Goal: Information Seeking & Learning: Learn about a topic

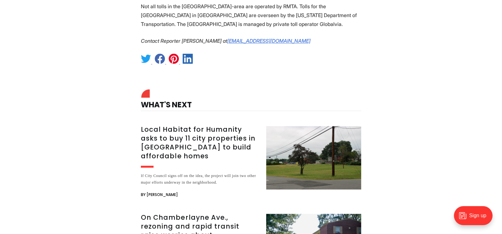
scroll to position [1329, 0]
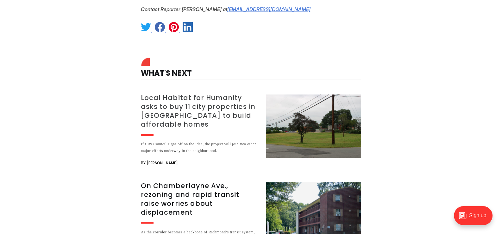
click at [207, 93] on h3 "Local Habitat for Humanity asks to buy 11 city properties in Northside to build…" at bounding box center [200, 110] width 118 height 35
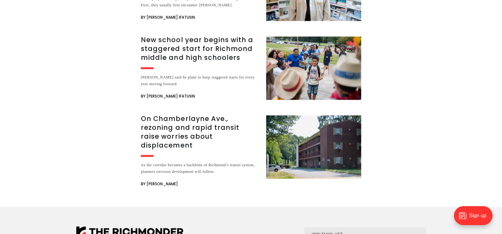
scroll to position [1203, 0]
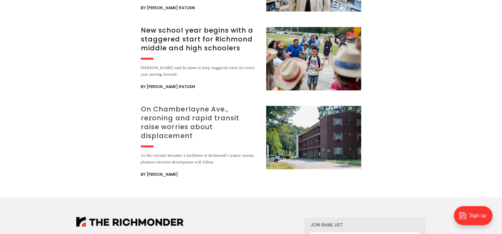
click at [201, 105] on h3 "On Chamberlayne Ave., rezoning and rapid transit raise worries about displaceme…" at bounding box center [200, 122] width 118 height 35
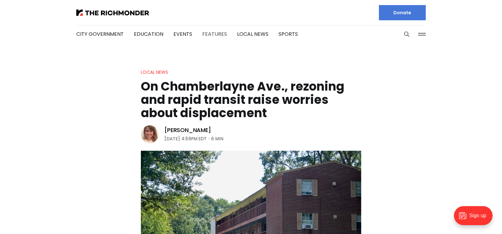
click at [210, 33] on link "Features" at bounding box center [214, 33] width 25 height 7
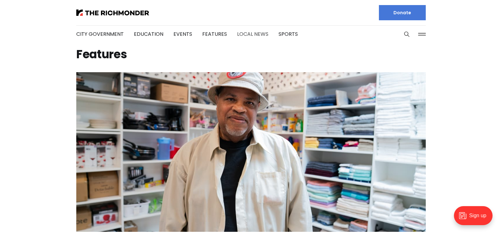
click at [248, 35] on link "Local News" at bounding box center [252, 33] width 31 height 7
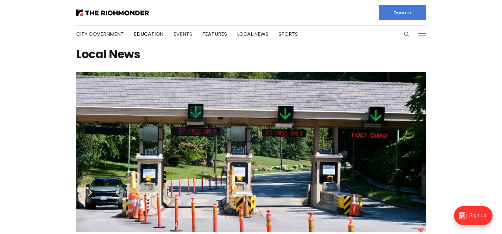
click at [177, 35] on link "Events" at bounding box center [182, 33] width 19 height 7
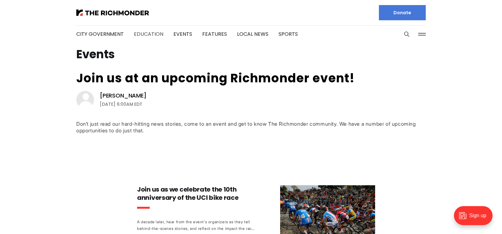
click at [150, 32] on link "Education" at bounding box center [148, 33] width 29 height 7
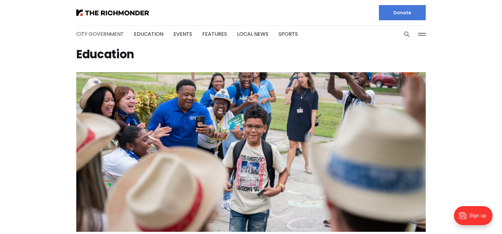
click at [104, 36] on link "City Government" at bounding box center [99, 33] width 47 height 7
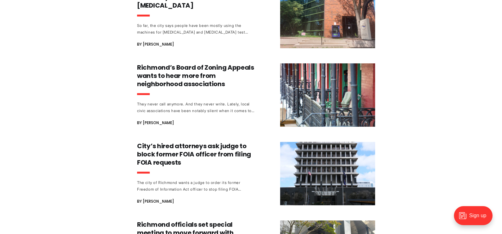
scroll to position [475, 0]
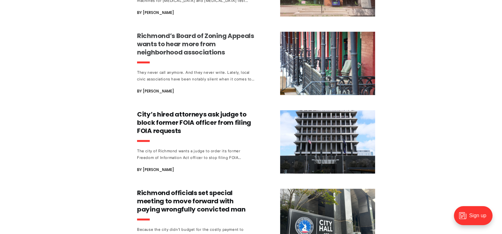
click at [170, 45] on h3 "Richmond’s Board of Zoning Appeals wants to hear more from neighborhood associa…" at bounding box center [196, 44] width 118 height 25
